Goal: Check status

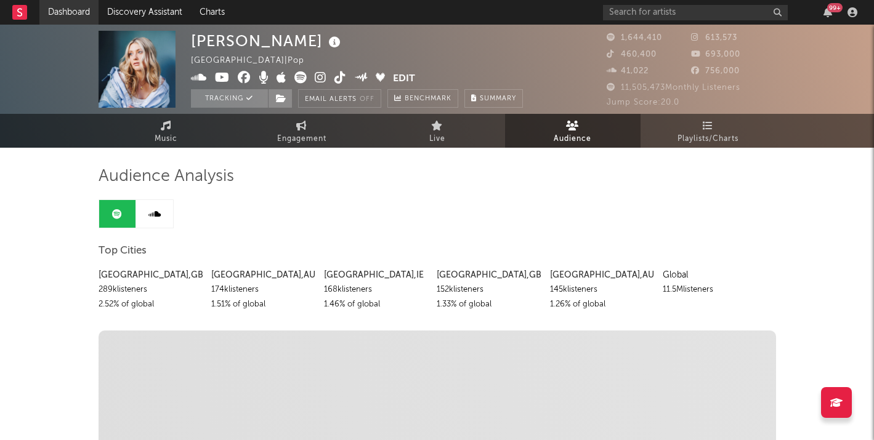
click at [81, 17] on link "Dashboard" at bounding box center [68, 12] width 59 height 25
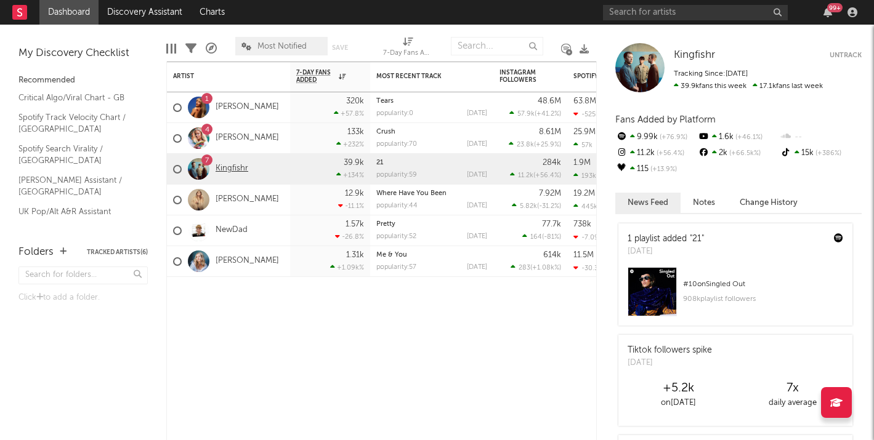
click at [236, 171] on link "Kingfishr" at bounding box center [232, 169] width 33 height 10
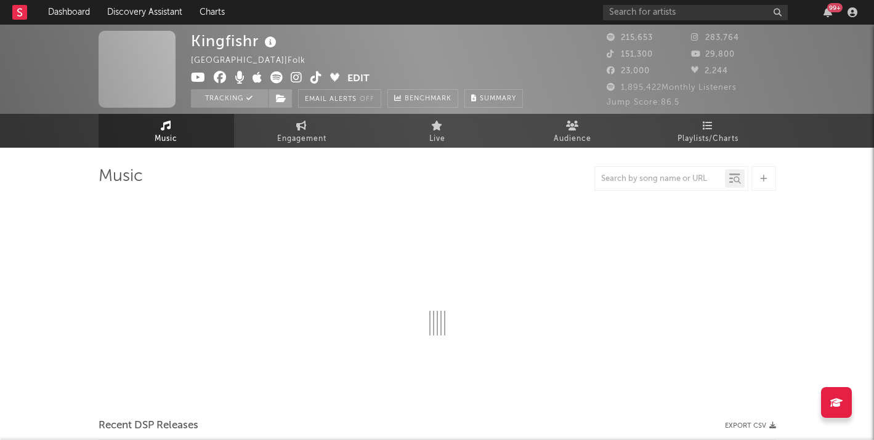
select select "6m"
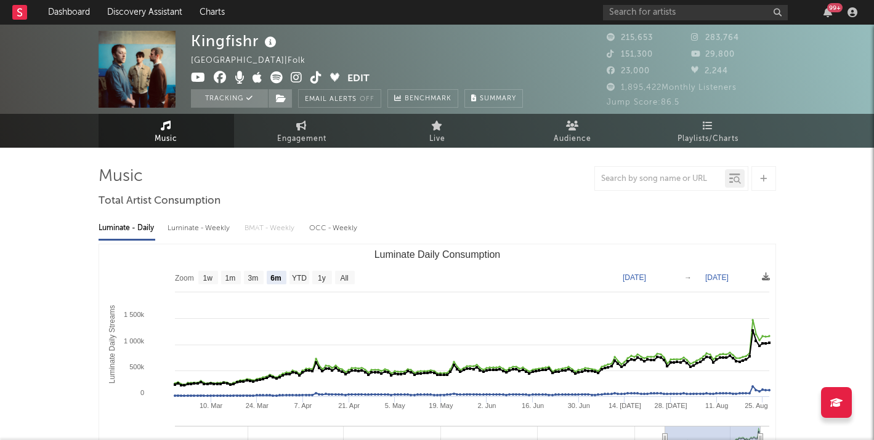
select select "6m"
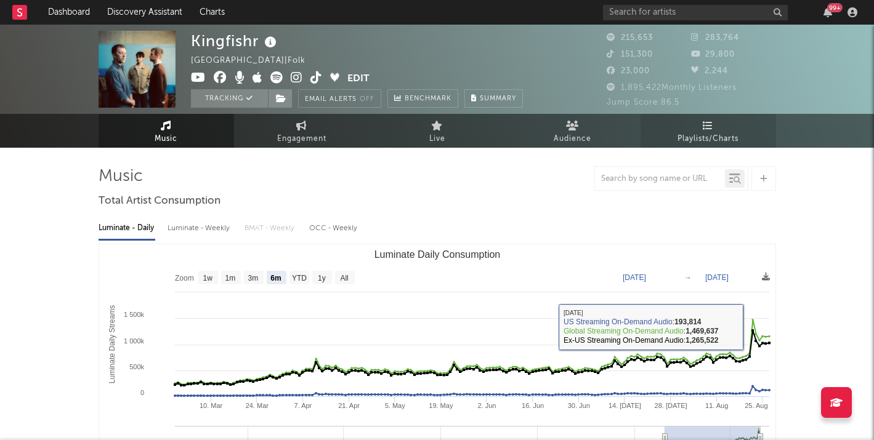
click at [703, 132] on span "Playlists/Charts" at bounding box center [708, 139] width 61 height 15
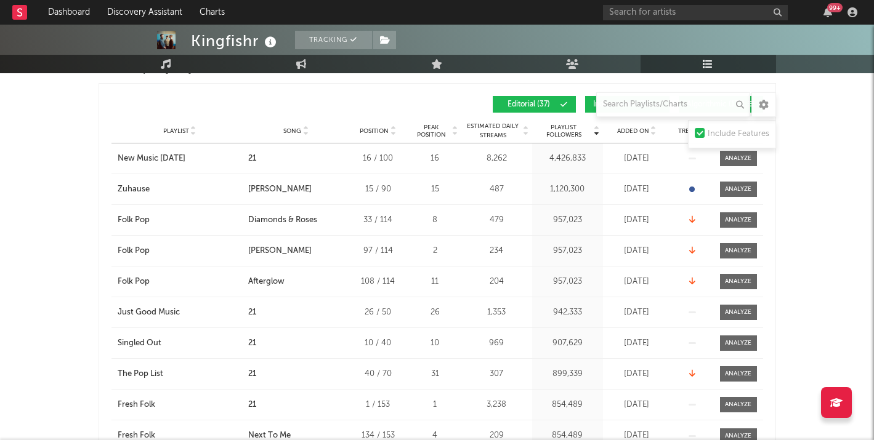
scroll to position [940, 0]
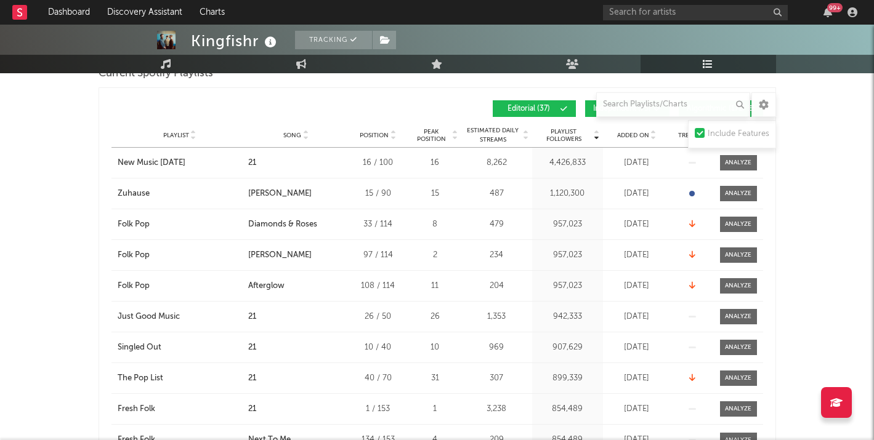
click at [635, 126] on div "Playlist City Song Position Peak Position Estimated Daily Streams Playlist Foll…" at bounding box center [438, 135] width 652 height 25
click at [635, 133] on span "Added On" at bounding box center [633, 135] width 32 height 7
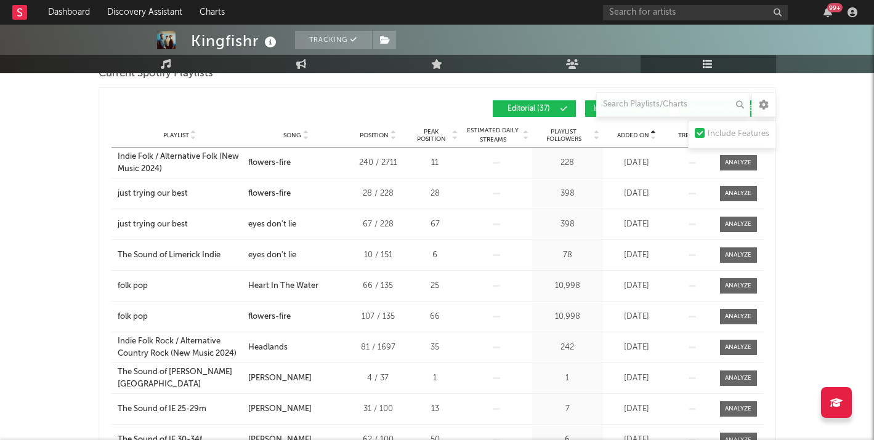
click at [635, 133] on span "Added On" at bounding box center [633, 135] width 32 height 7
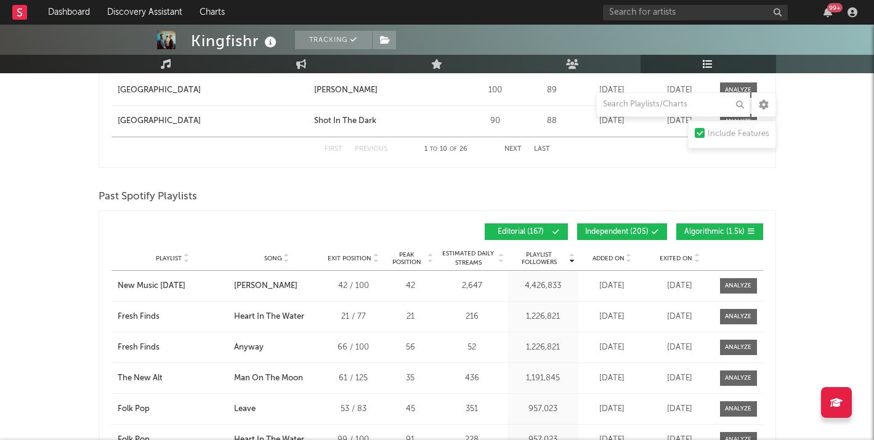
scroll to position [2371, 0]
